Goal: Transaction & Acquisition: Purchase product/service

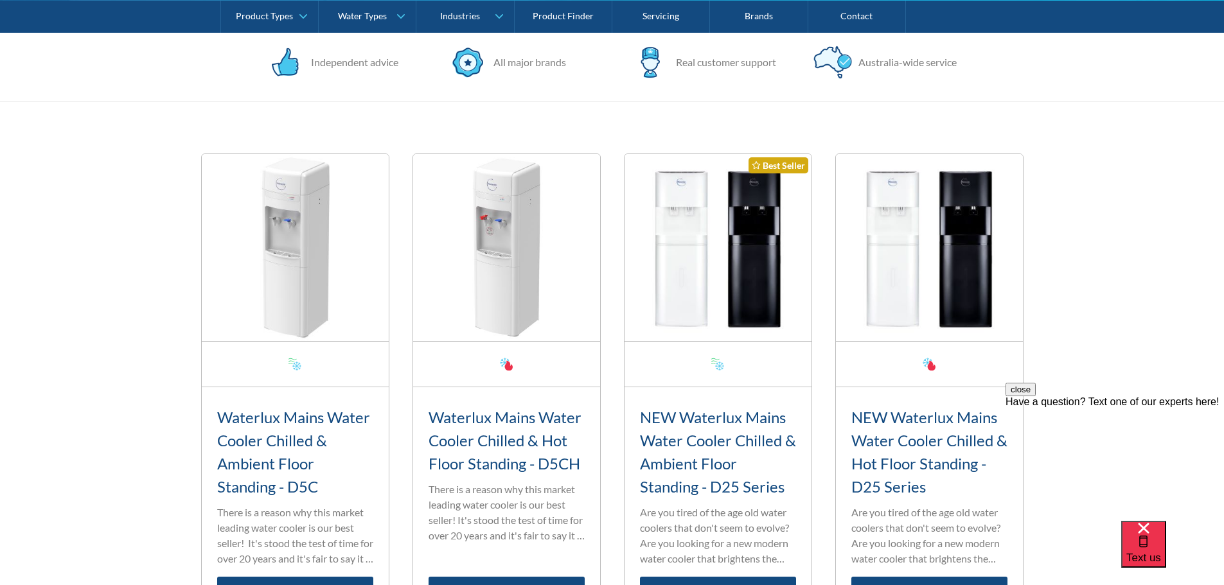
scroll to position [385, 0]
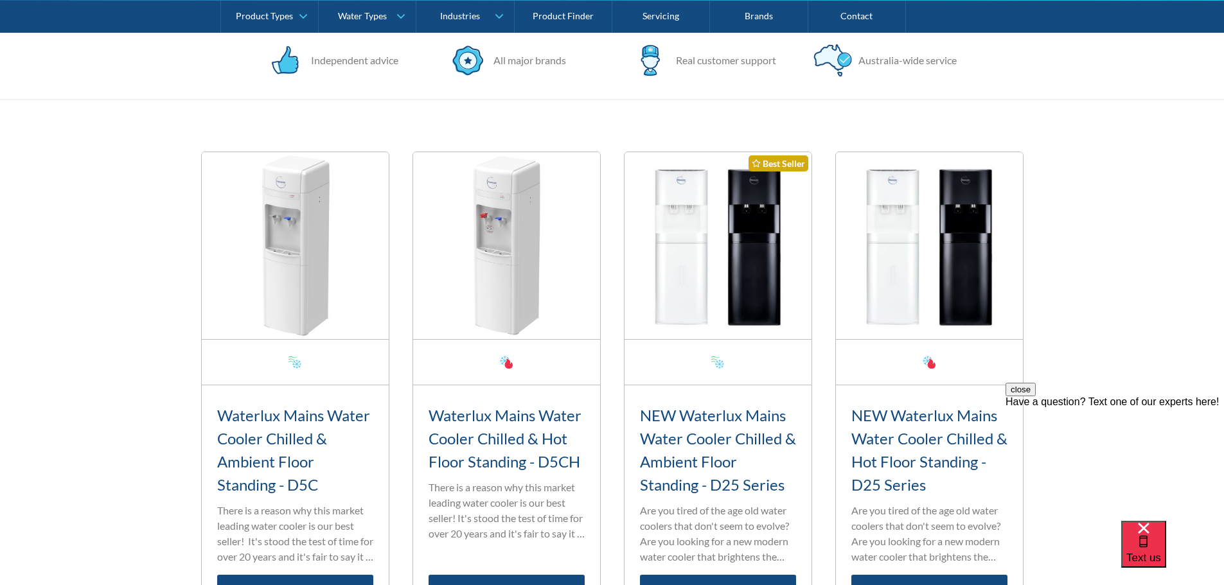
click at [703, 413] on h3 "NEW Waterlux Mains Water Cooler Chilled & Ambient Floor Standing - D25 Series" at bounding box center [718, 450] width 156 height 93
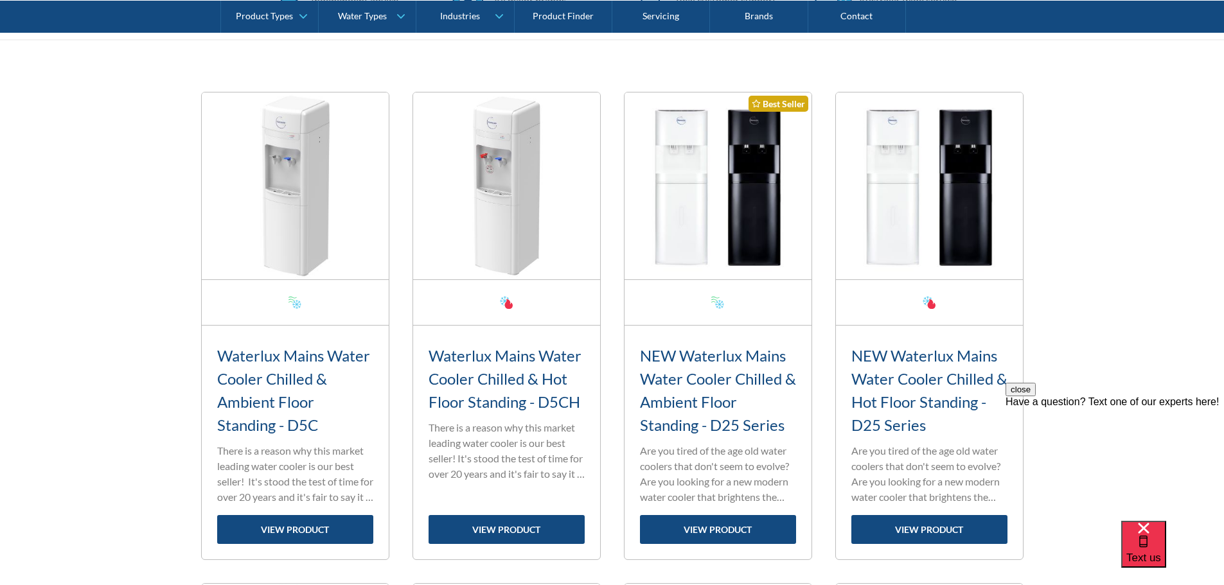
scroll to position [514, 0]
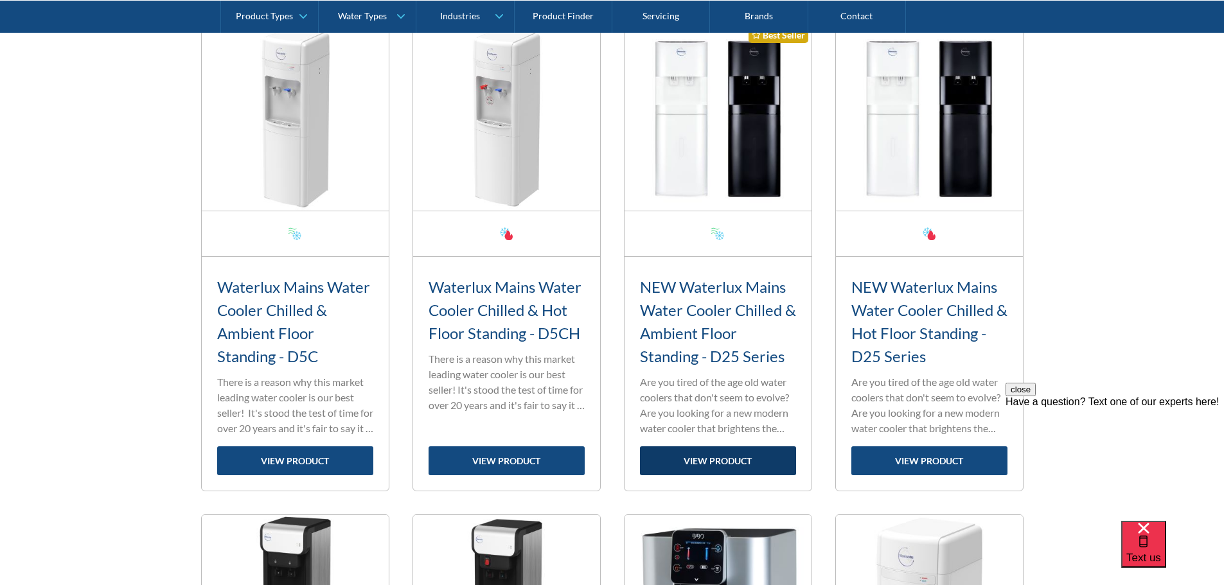
click at [700, 447] on link "view product" at bounding box center [718, 461] width 156 height 29
click at [698, 460] on link "view product" at bounding box center [718, 461] width 156 height 29
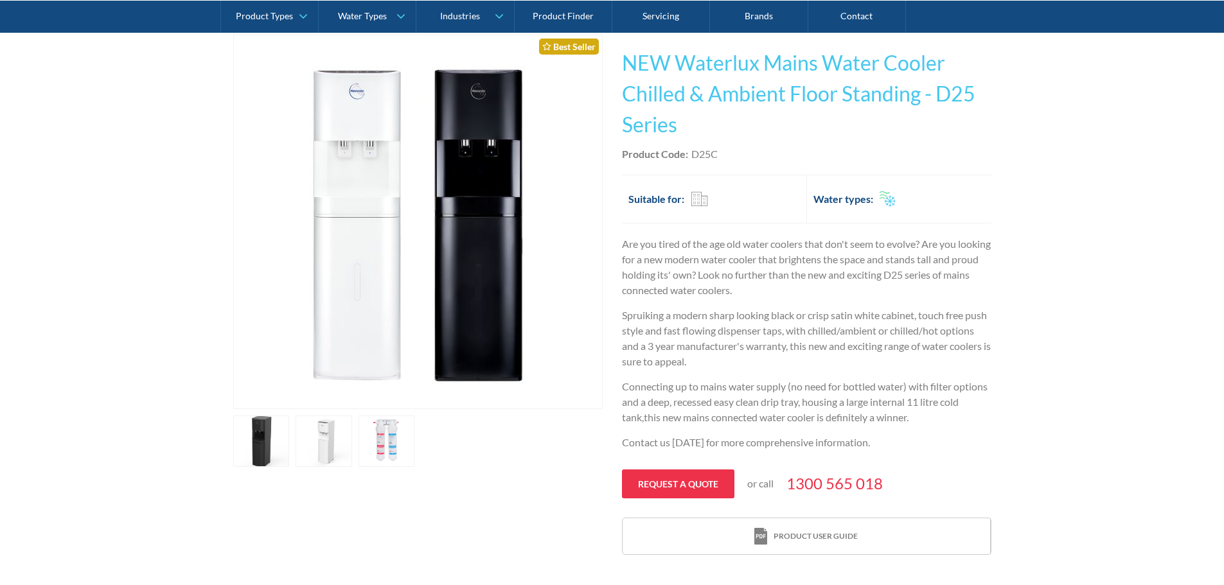
click at [318, 445] on link "open lightbox" at bounding box center [324, 441] width 57 height 51
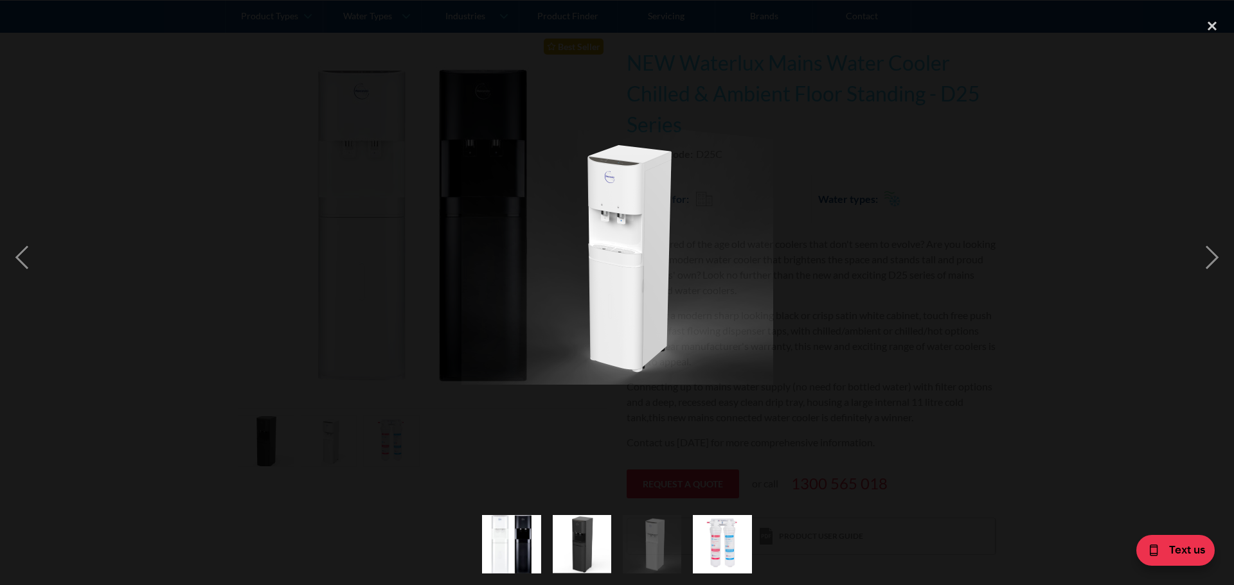
click at [712, 531] on img "show item 4 of 4" at bounding box center [722, 544] width 88 height 58
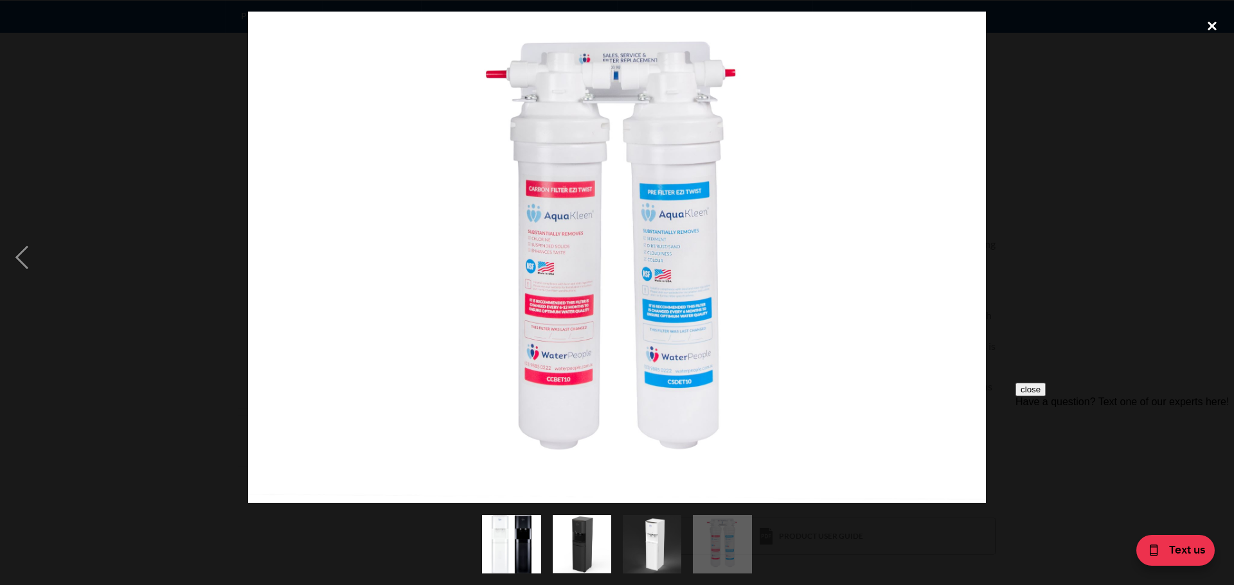
click at [1212, 22] on div "close lightbox" at bounding box center [1212, 26] width 44 height 28
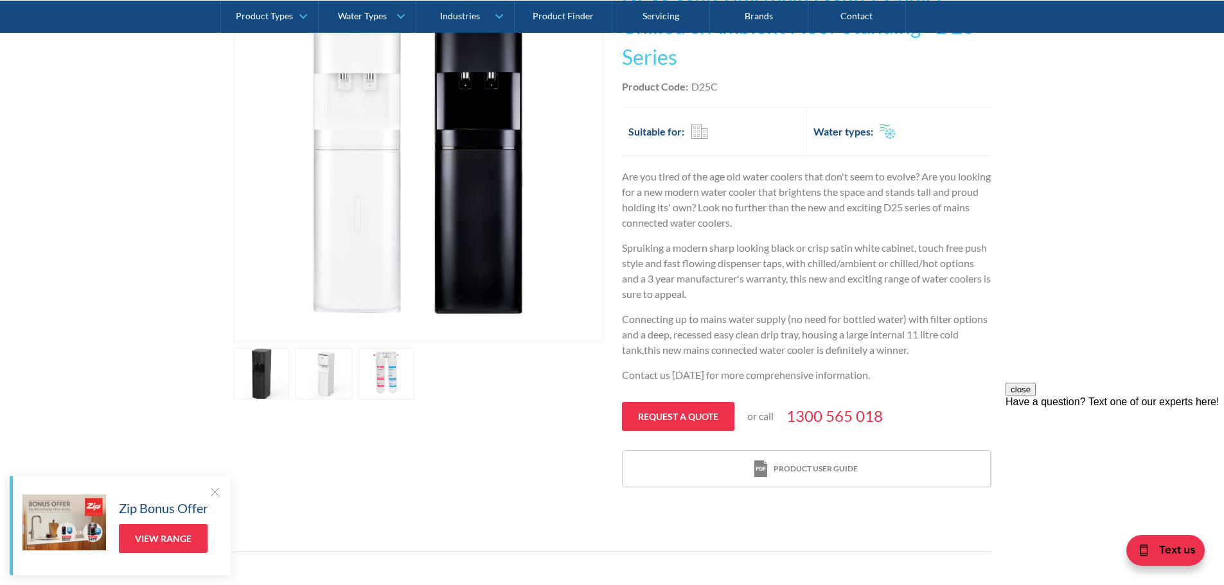
scroll to position [257, 0]
